Goal: Task Accomplishment & Management: Complete application form

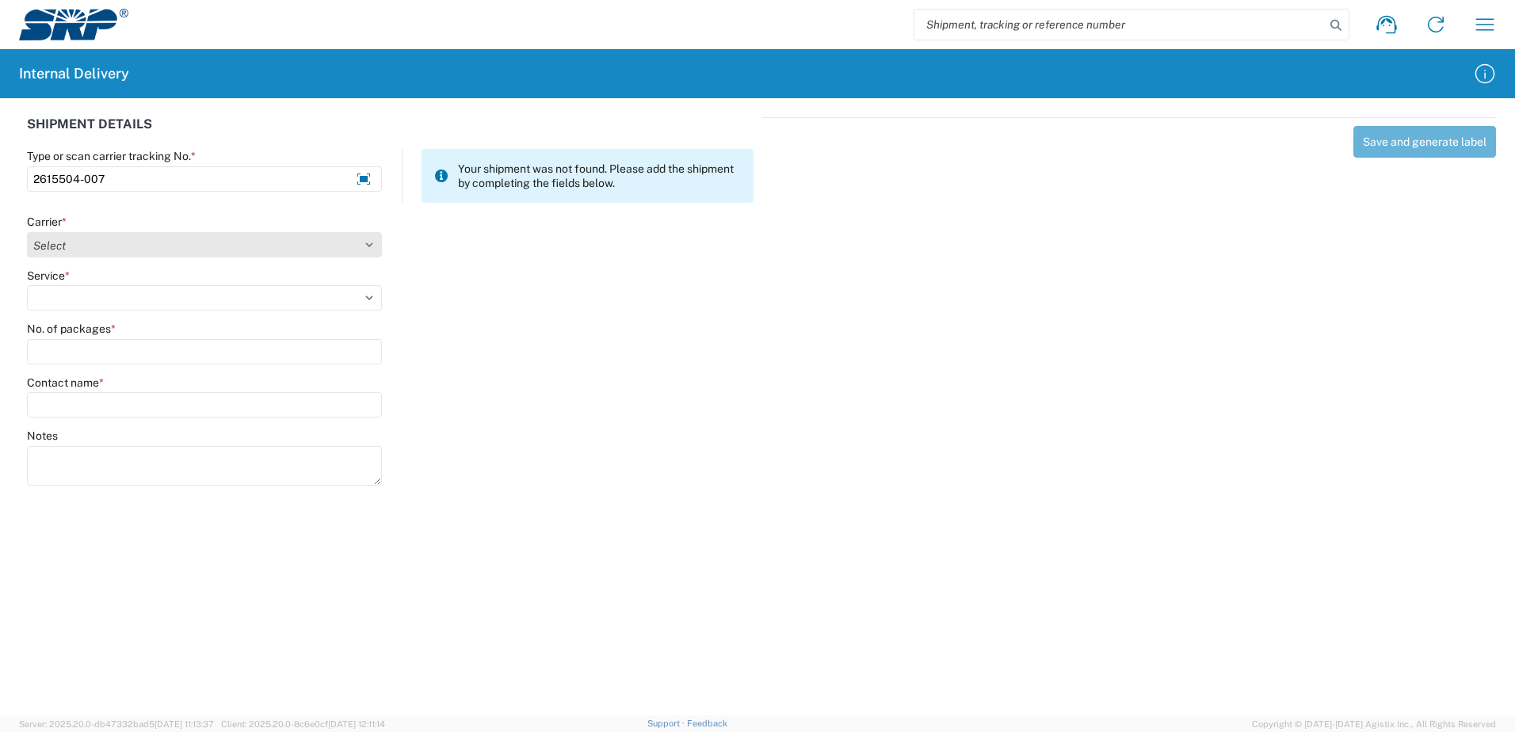
type input "2615504-007"
click at [370, 244] on select "Select Amazon Logistics ATI Trucking BC Dimerco Logistics Empire Southwest FedE…" at bounding box center [204, 244] width 355 height 25
select select "18714"
click at [27, 232] on select "Select Amazon Logistics ATI Trucking BC Dimerco Logistics Empire Southwest FedE…" at bounding box center [204, 244] width 355 height 25
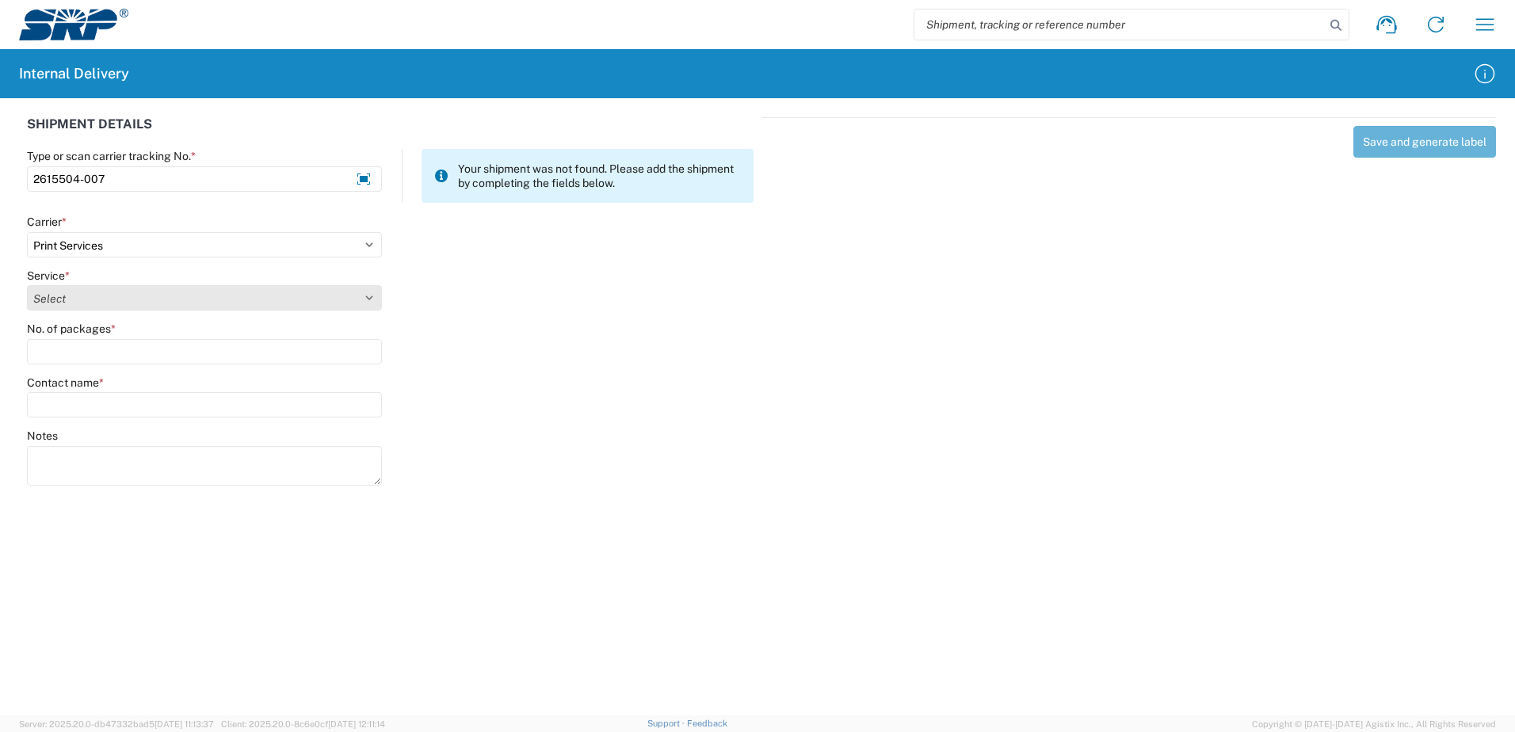
click at [368, 297] on select "Select Ground Inter-office" at bounding box center [204, 297] width 355 height 25
select select "35764"
click at [27, 285] on select "Select Ground Inter-office" at bounding box center [204, 297] width 355 height 25
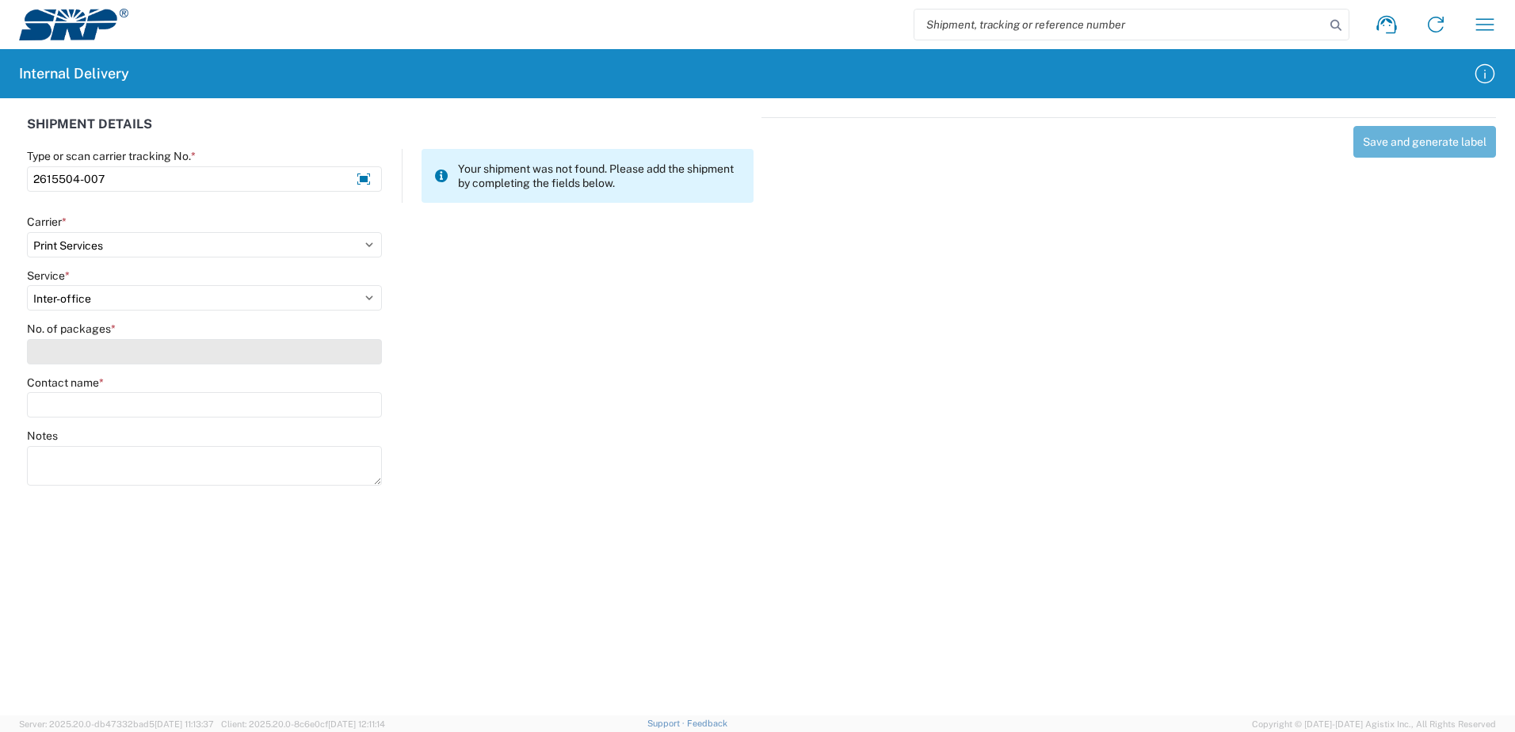
click at [356, 355] on input "No. of packages *" at bounding box center [204, 351] width 355 height 25
type input "1"
click at [357, 404] on input "Contact name *" at bounding box center [204, 404] width 355 height 25
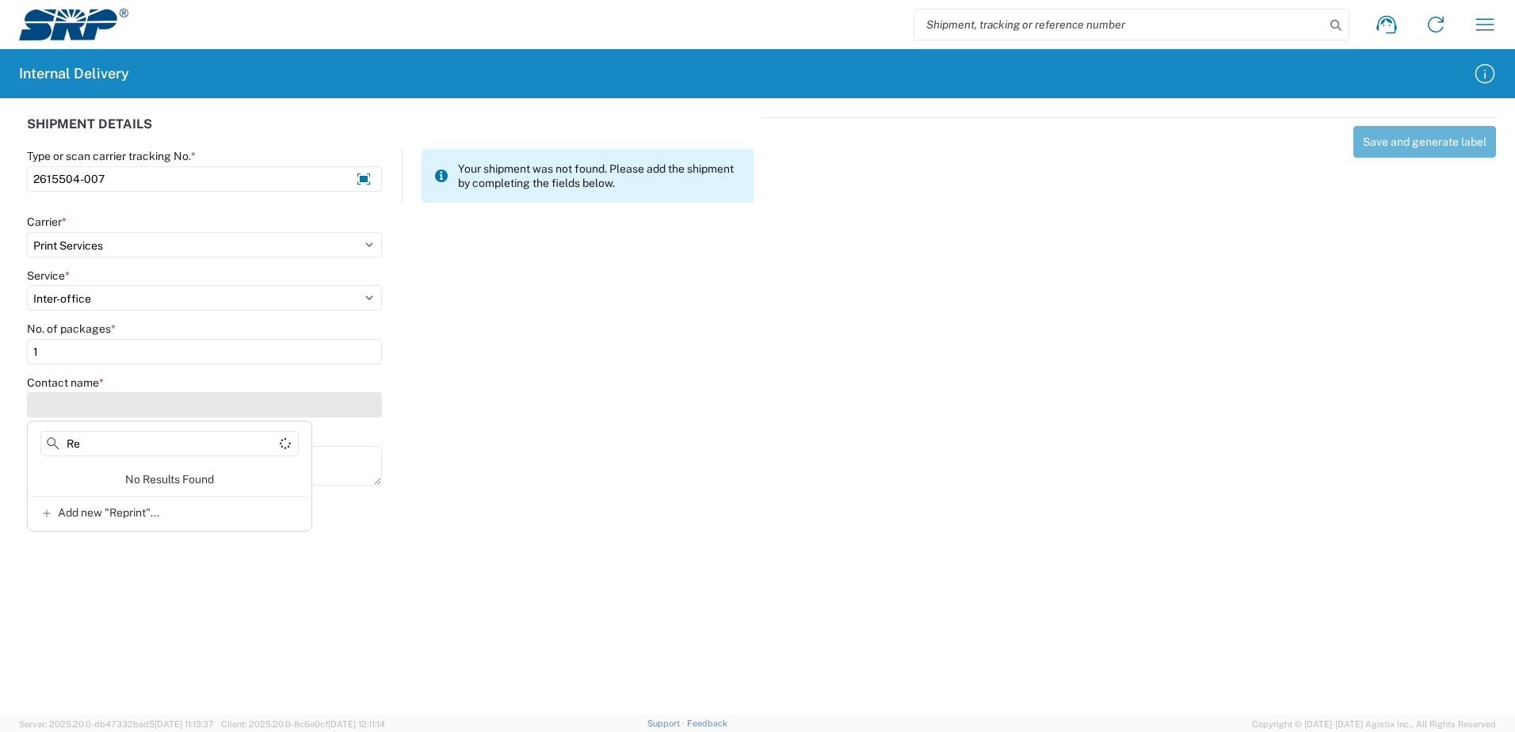
type input "R"
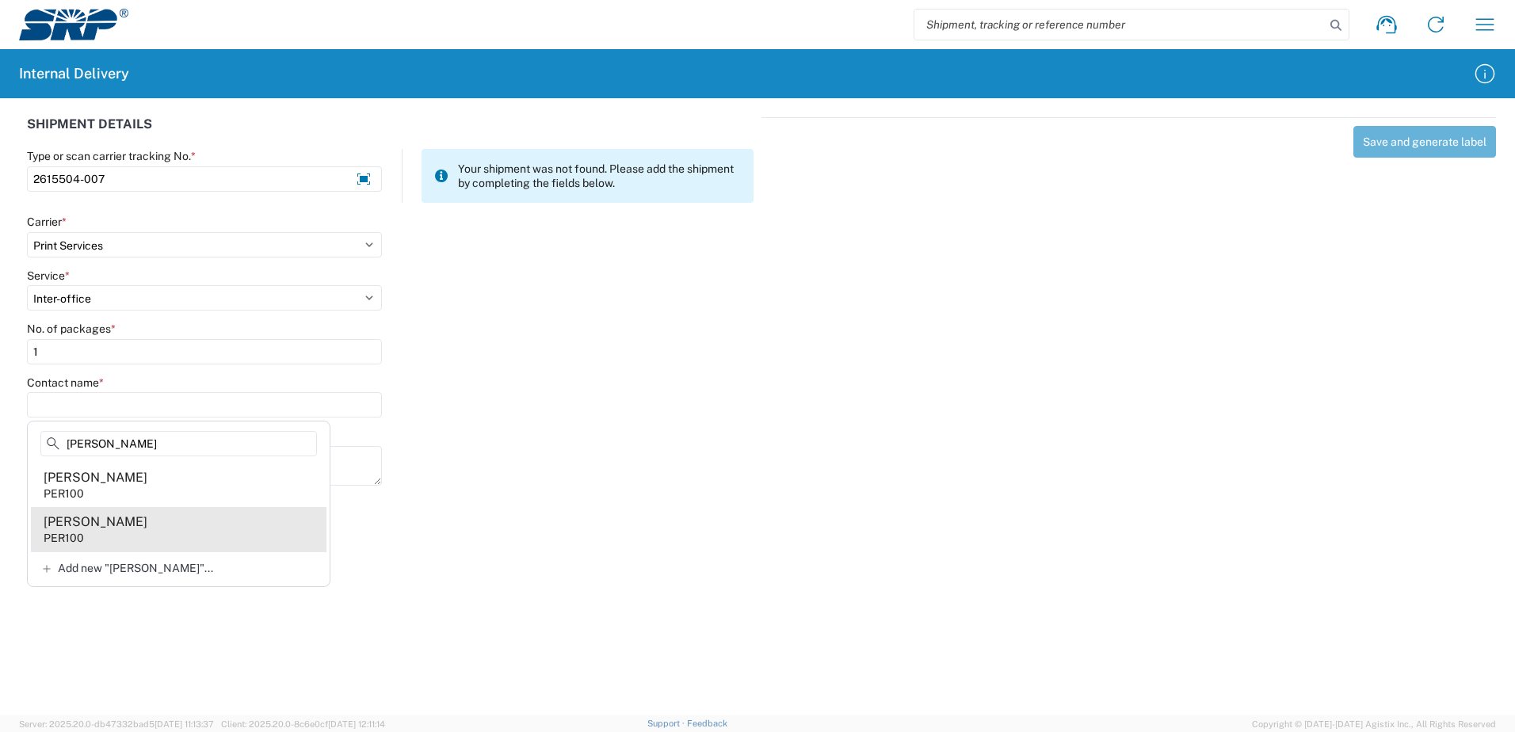
type input "[PERSON_NAME]"
click at [120, 524] on agx-address-suggestion-item "[PERSON_NAME] PER100" at bounding box center [179, 529] width 296 height 44
type input "[PERSON_NAME]"
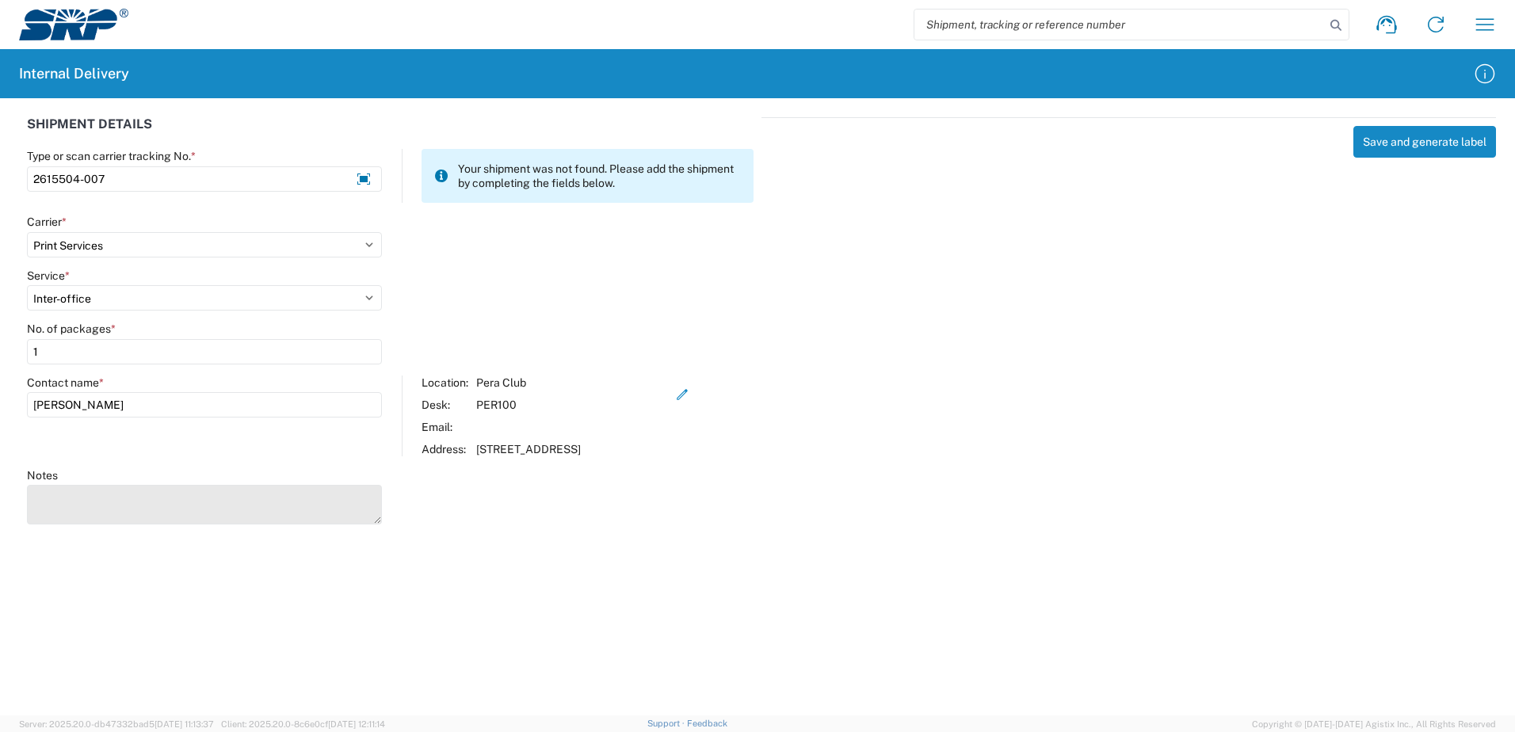
click at [122, 512] on textarea "Notes" at bounding box center [204, 505] width 355 height 40
type textarea "Reprint Admission Tickets"
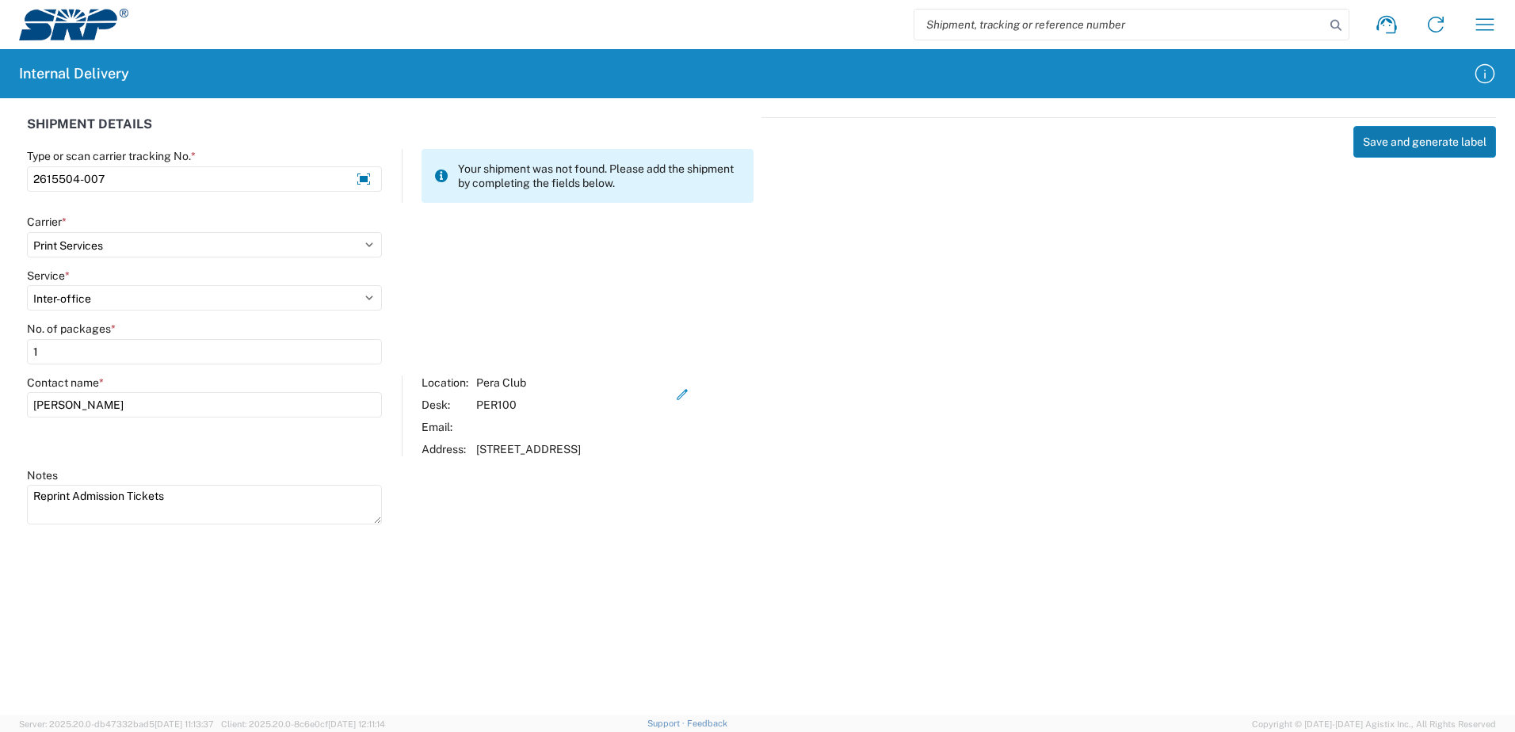
drag, startPoint x: 1419, startPoint y: 124, endPoint x: 1418, endPoint y: 132, distance: 8.1
click at [1418, 130] on div "Save and generate label" at bounding box center [1128, 318] width 735 height 403
click at [1414, 139] on button "Save and generate label" at bounding box center [1424, 142] width 143 height 32
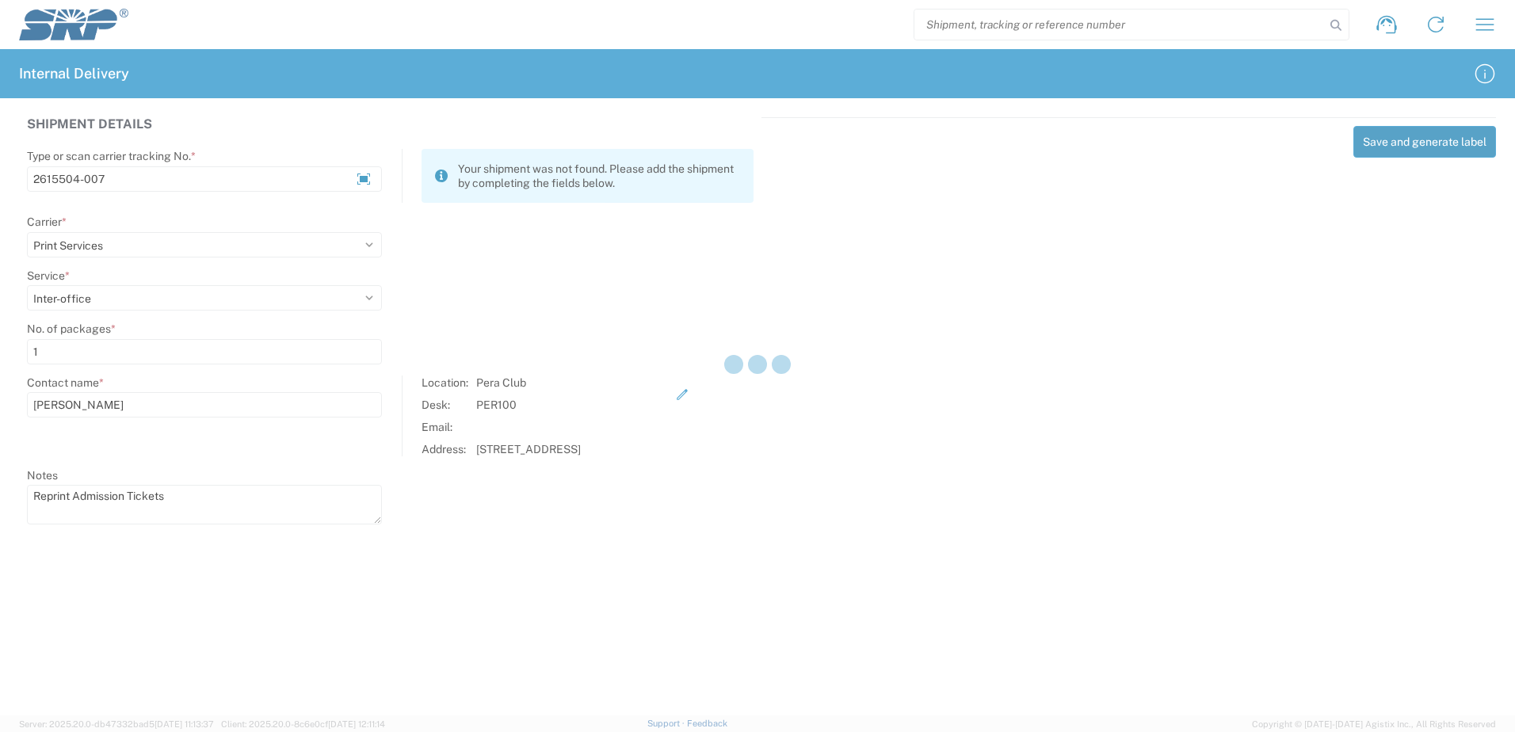
select select
